Goal: Transaction & Acquisition: Book appointment/travel/reservation

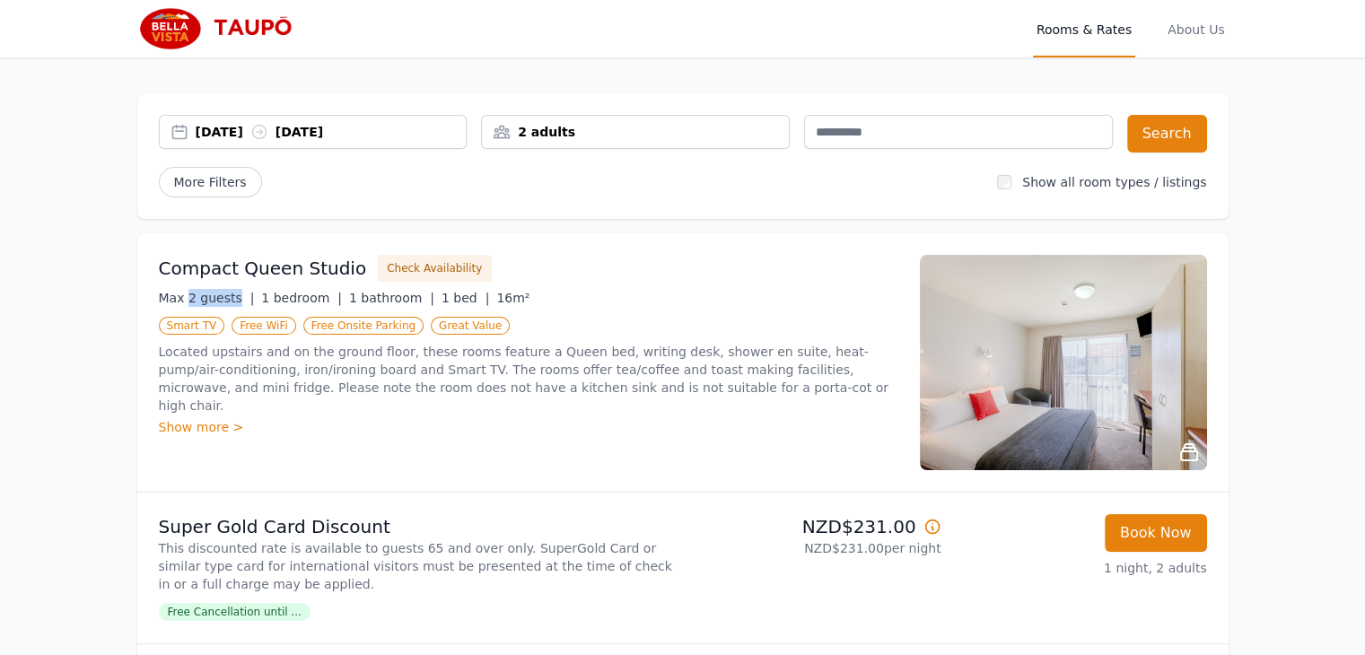
drag, startPoint x: 186, startPoint y: 295, endPoint x: 233, endPoint y: 300, distance: 47.8
click at [233, 300] on span "Max 2 guests |" at bounding box center [207, 298] width 96 height 14
click at [563, 127] on div "2 adults" at bounding box center [635, 132] width 307 height 18
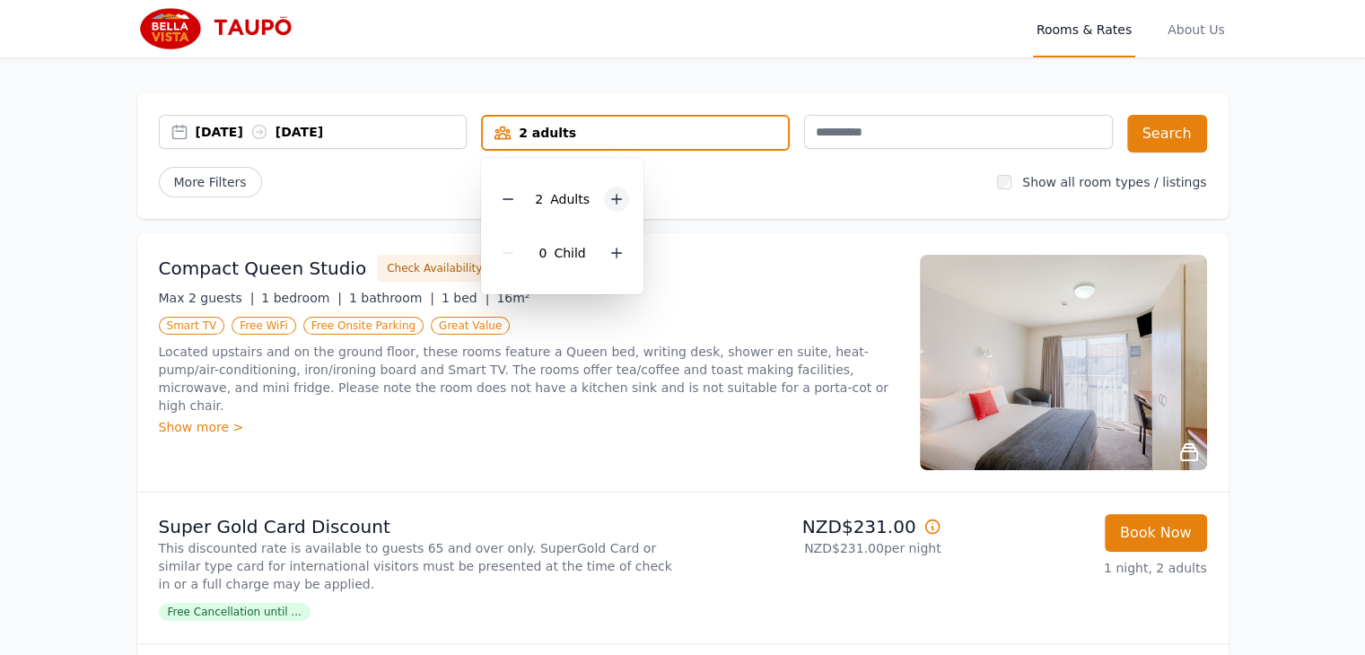
click at [613, 200] on icon at bounding box center [616, 199] width 14 height 14
click at [935, 184] on div "More Filters" at bounding box center [571, 182] width 825 height 31
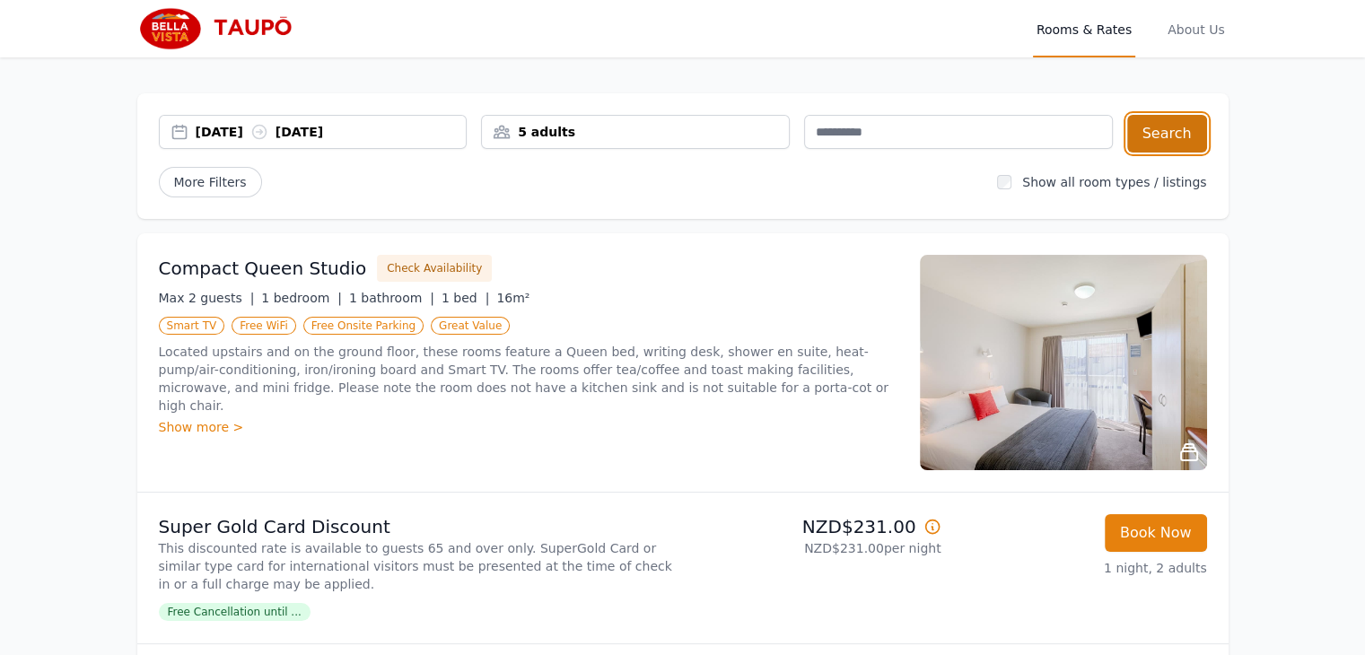
click at [1166, 146] on button "Search" at bounding box center [1167, 134] width 80 height 38
